Goal: Task Accomplishment & Management: Use online tool/utility

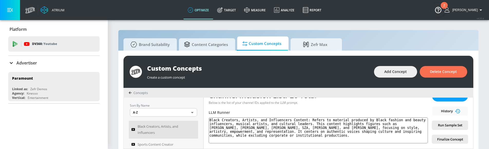
scroll to position [81, 0]
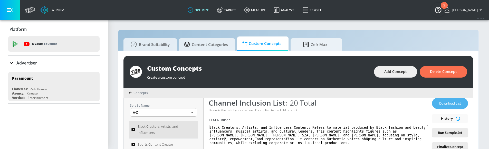
click at [446, 104] on span "Download List" at bounding box center [450, 103] width 26 height 6
